Goal: Register for event/course

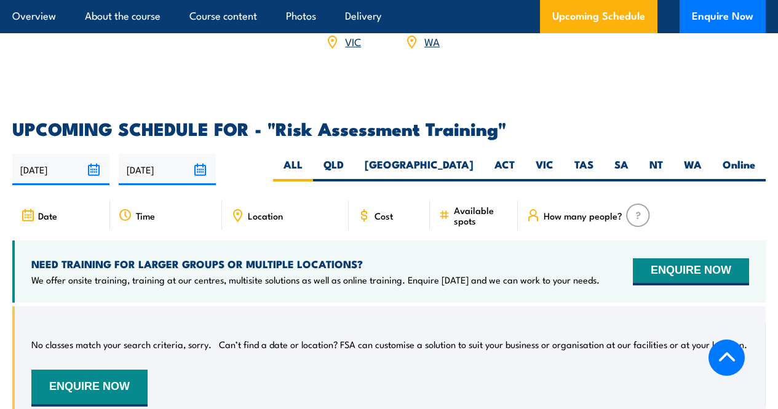
scroll to position [1968, 0]
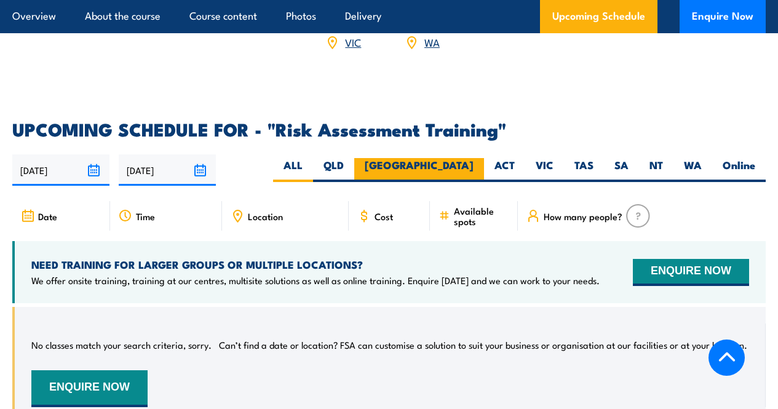
click at [457, 173] on label "[GEOGRAPHIC_DATA]" at bounding box center [419, 170] width 130 height 24
click at [474, 166] on input "[GEOGRAPHIC_DATA]" at bounding box center [478, 162] width 8 height 8
radio input "true"
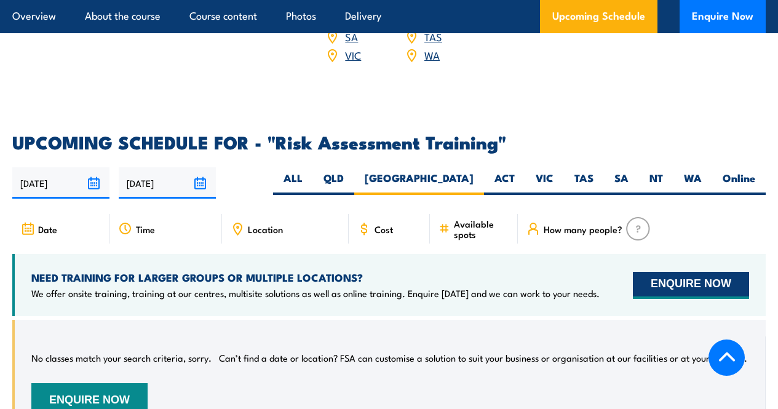
scroll to position [1976, 0]
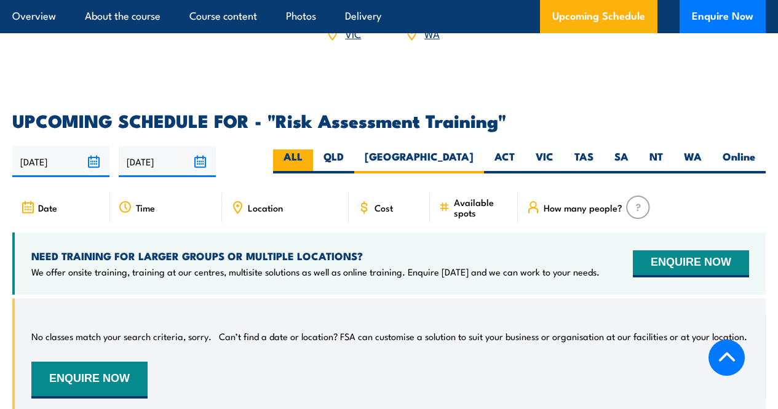
click at [313, 173] on label "ALL" at bounding box center [293, 161] width 40 height 24
click at [311, 157] on input "ALL" at bounding box center [307, 153] width 8 height 8
radio input "true"
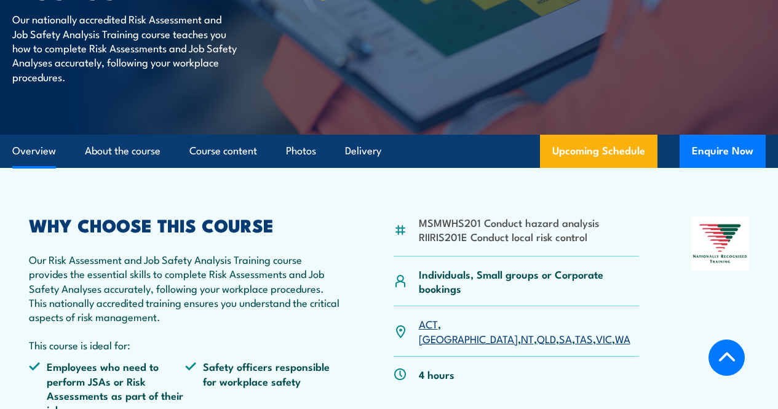
scroll to position [132, 0]
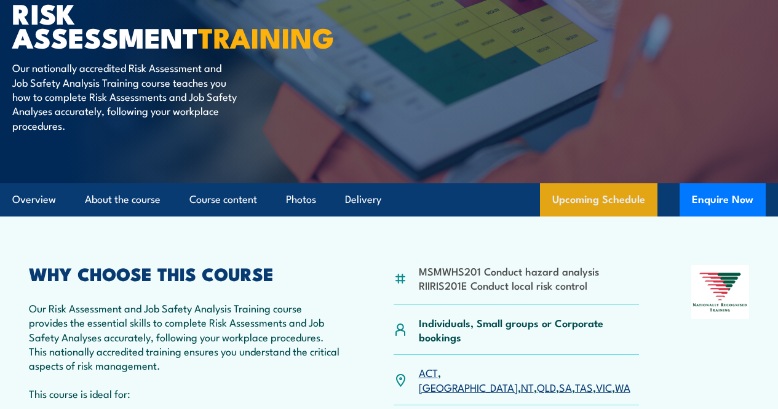
click at [598, 216] on link "Upcoming Schedule" at bounding box center [598, 199] width 117 height 33
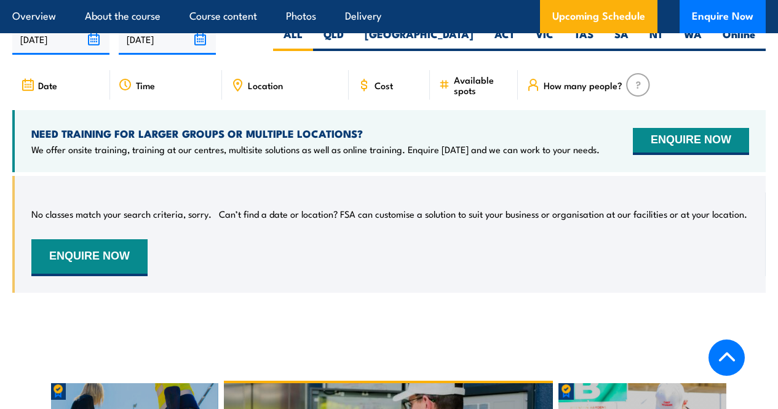
scroll to position [2099, 0]
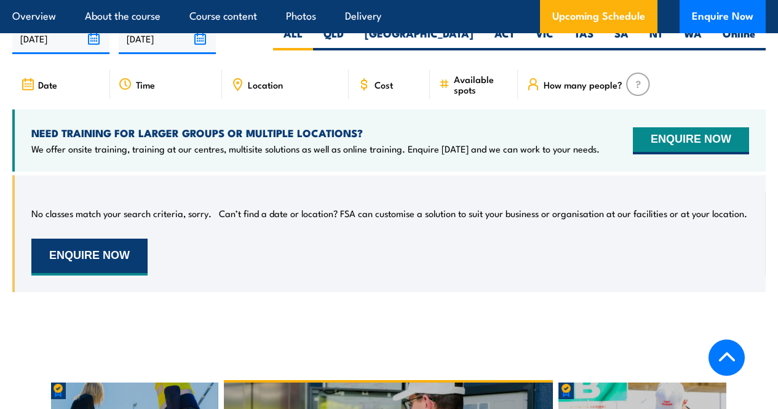
click at [109, 272] on button "ENQUIRE NOW" at bounding box center [89, 257] width 116 height 37
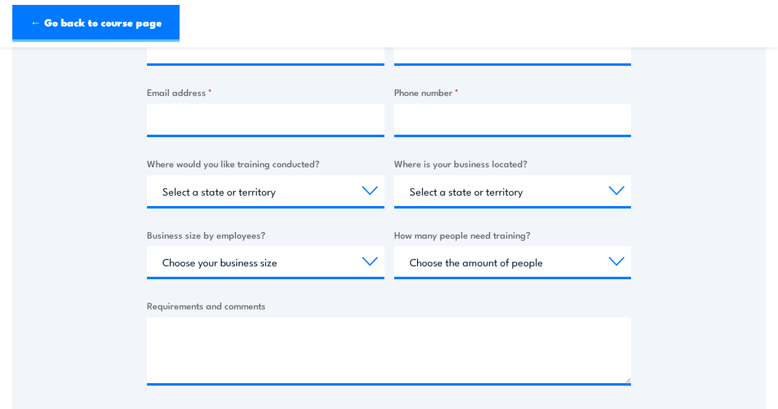
scroll to position [492, 0]
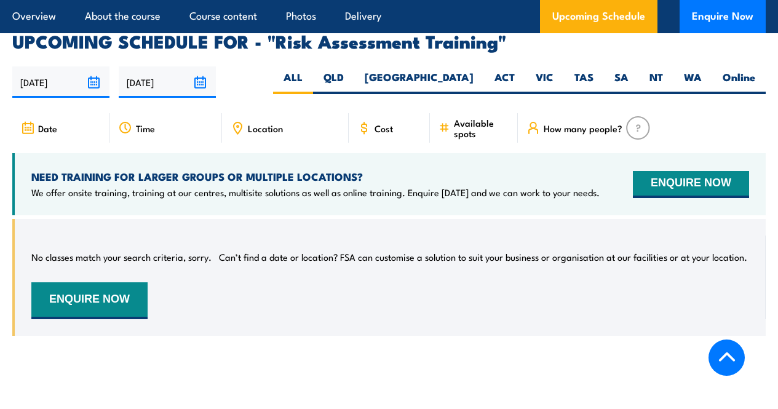
scroll to position [2038, 0]
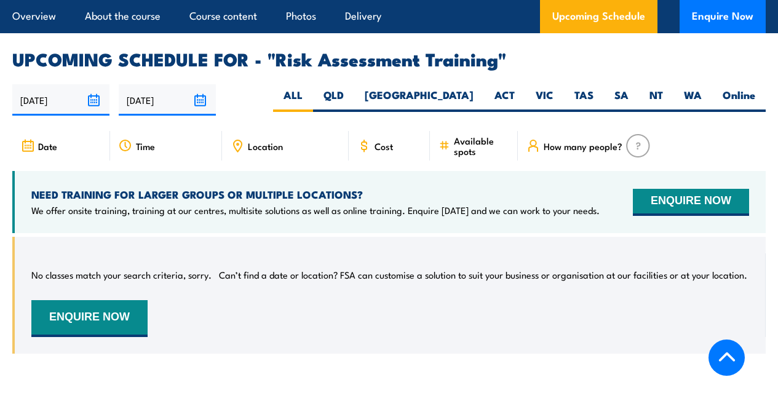
click at [593, 151] on span "How many people?" at bounding box center [583, 146] width 79 height 10
click at [484, 171] on div "Date Time Location Cost" at bounding box center [388, 151] width 753 height 40
click at [476, 156] on span "Available spots" at bounding box center [481, 145] width 55 height 21
click at [391, 161] on div "Cost" at bounding box center [389, 146] width 81 height 30
click at [748, 97] on div "18/09/2025 17/03/2026" at bounding box center [388, 99] width 753 height 31
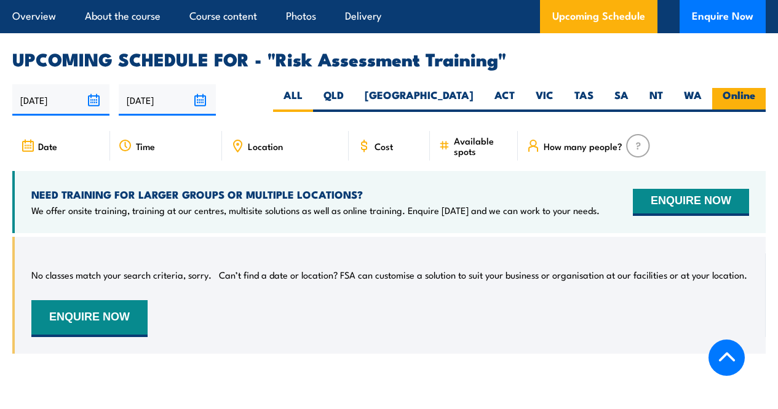
click at [739, 105] on label "Online" at bounding box center [739, 100] width 54 height 24
click at [755, 96] on input "Online" at bounding box center [759, 92] width 8 height 8
radio input "true"
click at [731, 112] on label "Online" at bounding box center [739, 100] width 54 height 24
click at [755, 96] on input "Online" at bounding box center [759, 92] width 8 height 8
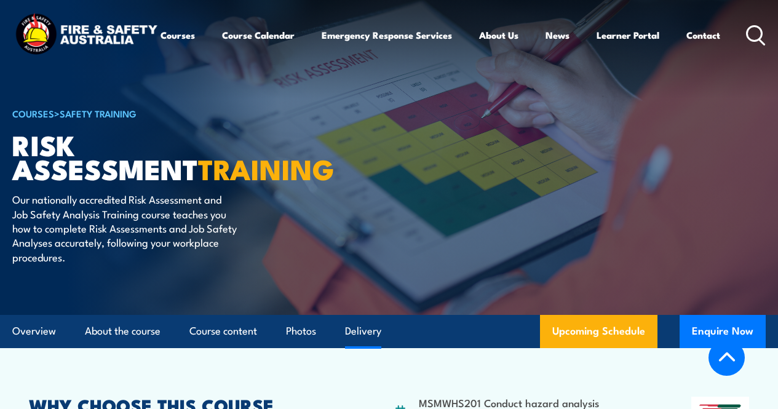
select select "2"
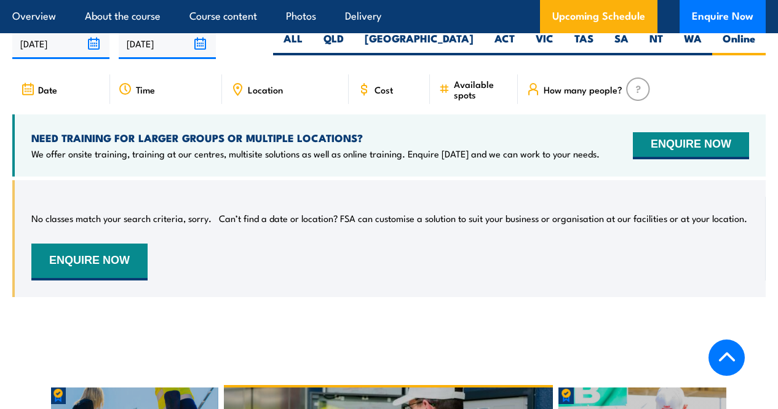
scroll to position [2099, 0]
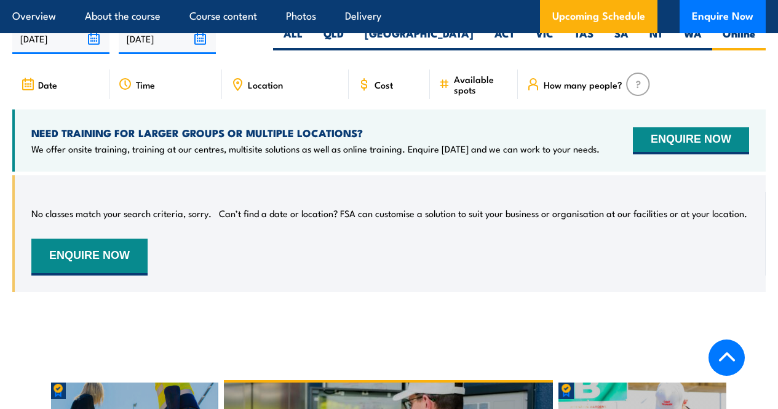
click at [201, 45] on input "[DATE]" at bounding box center [167, 38] width 97 height 31
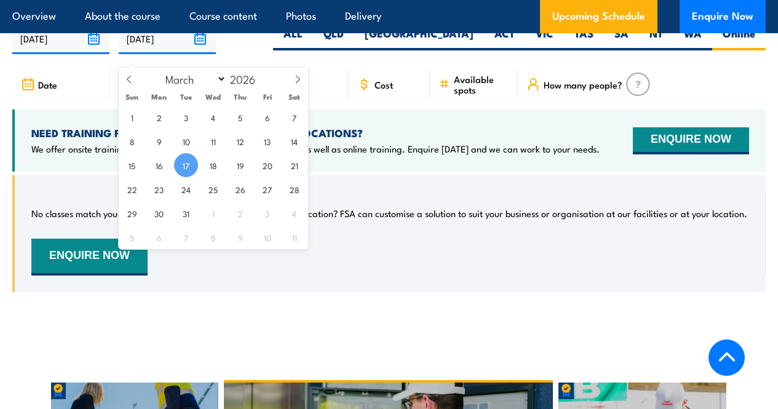
click at [202, 49] on input "[DATE]" at bounding box center [167, 38] width 97 height 31
click at [402, 92] on div "Cost" at bounding box center [389, 84] width 81 height 30
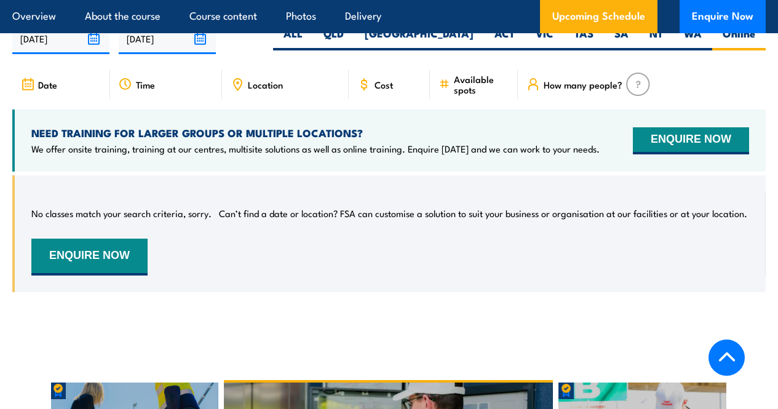
click at [643, 92] on img at bounding box center [638, 84] width 24 height 23
click at [583, 90] on span "How many people?" at bounding box center [583, 84] width 79 height 10
click at [267, 99] on div "Location" at bounding box center [285, 84] width 127 height 30
click at [58, 92] on div "Date" at bounding box center [61, 84] width 98 height 30
drag, startPoint x: 50, startPoint y: 100, endPoint x: 142, endPoint y: 117, distance: 94.0
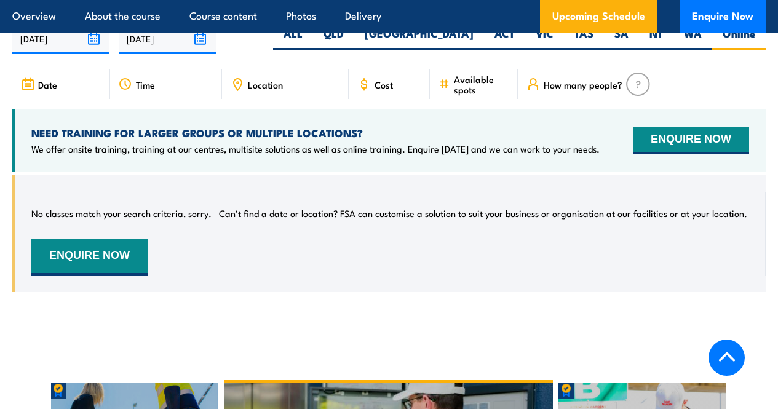
click at [85, 99] on div "Date" at bounding box center [61, 84] width 98 height 30
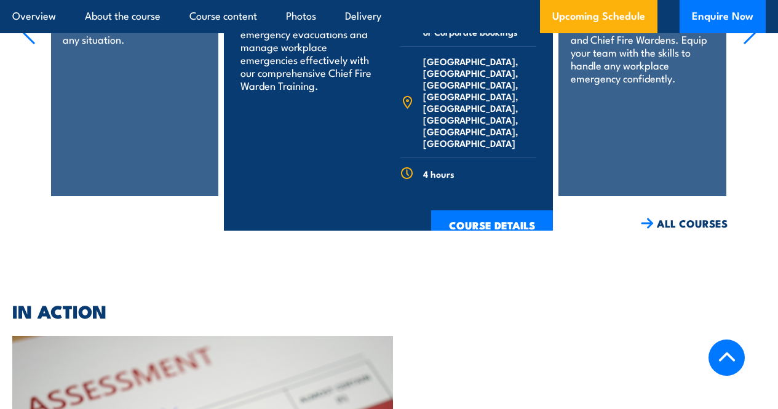
scroll to position [2653, 0]
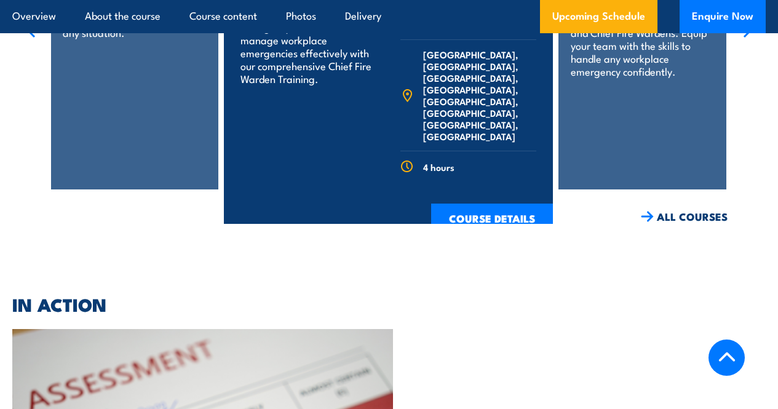
click at [696, 224] on link "ALL COURSES" at bounding box center [684, 217] width 87 height 14
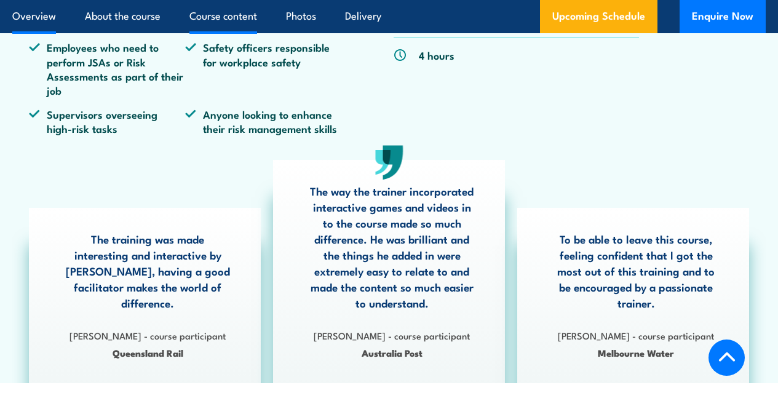
scroll to position [492, 0]
